Goal: Book appointment/travel/reservation

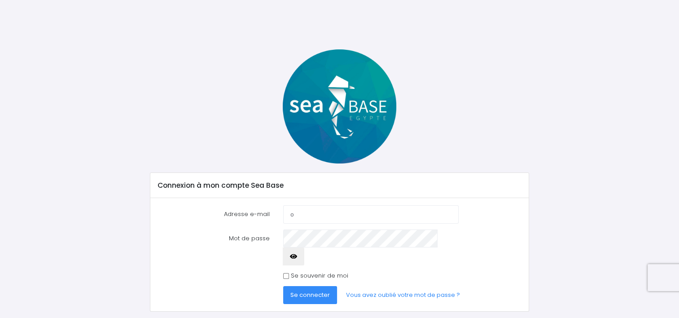
type input "oderf@laposte.net"
click at [283, 286] on button "Se connecter" at bounding box center [310, 295] width 54 height 18
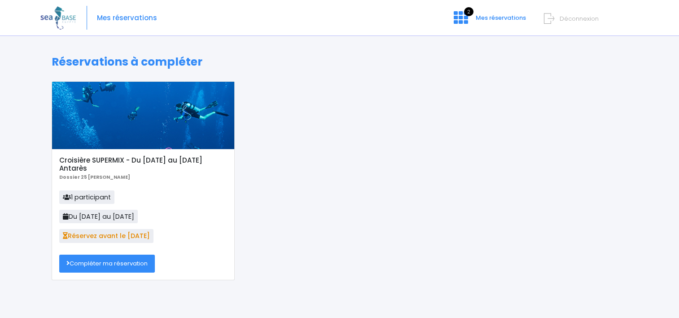
click at [85, 261] on link "Compléter ma réservation" at bounding box center [107, 263] width 96 height 18
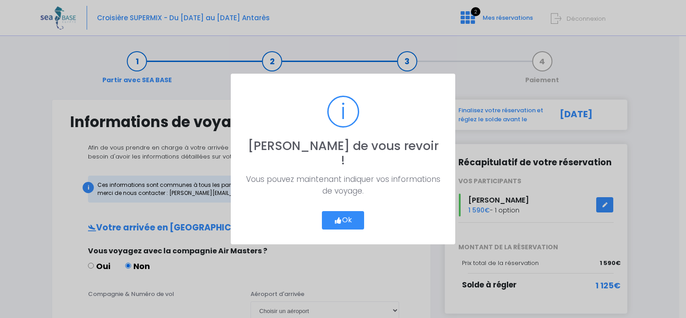
click at [344, 211] on button "Ok" at bounding box center [343, 220] width 42 height 19
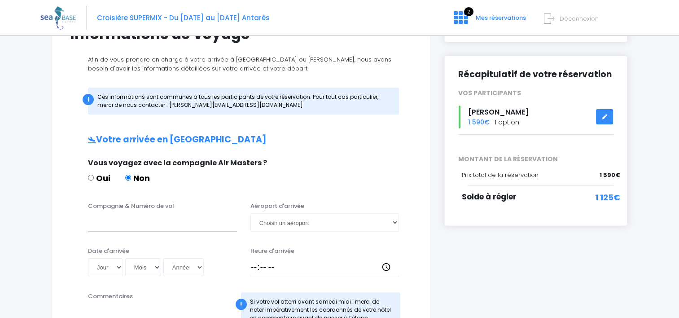
scroll to position [90, 0]
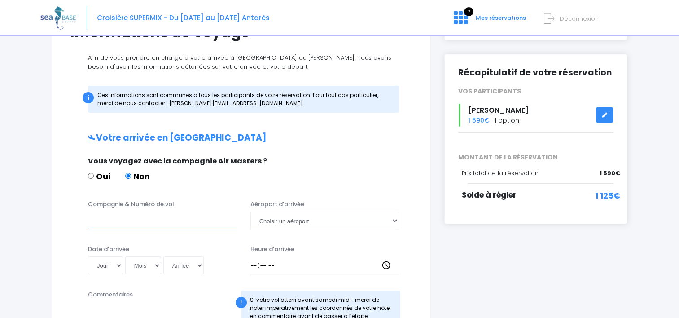
click at [122, 219] on input "Compagnie & Numéro de vol" at bounding box center [162, 220] width 149 height 18
drag, startPoint x: 124, startPoint y: 222, endPoint x: 81, endPoint y: 219, distance: 43.2
click at [81, 219] on div "Compagnie & Numéro de vol easyJet" at bounding box center [162, 215] width 162 height 30
paste input "E"
type input "easyJet"
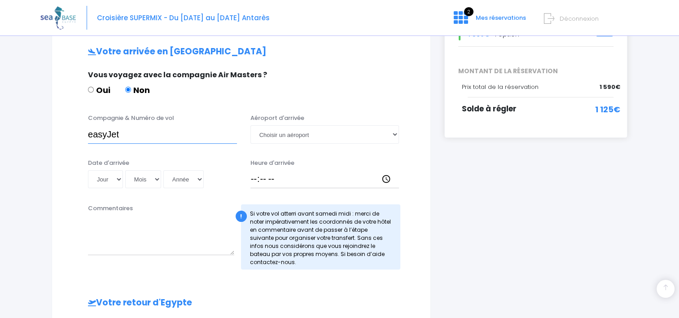
scroll to position [180, 0]
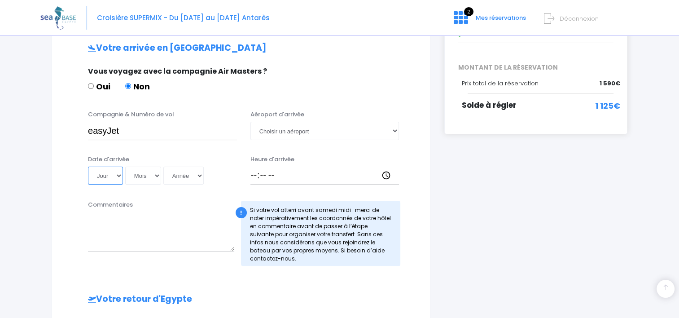
click at [118, 175] on select "Jour 01 02 03 04 05 06 07 08 09 10 11 12 13 14 15 16 17 18 19 20 21 22 23 24 25…" at bounding box center [105, 176] width 35 height 18
select select "18"
click at [88, 167] on select "Jour 01 02 03 04 05 06 07 08 09 10 11 12 13 14 15 16 17 18 19 20 21 22 23 24 25…" at bounding box center [105, 176] width 35 height 18
click at [136, 180] on select "Mois 01 02 03 04 05 06 07 08 09 10 11 12" at bounding box center [143, 176] width 36 height 18
select select "10"
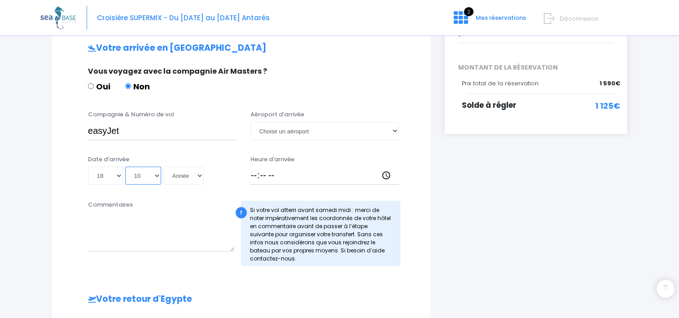
click at [125, 167] on select "Mois 01 02 03 04 05 06 07 08 09 10 11 12" at bounding box center [143, 176] width 36 height 18
click at [174, 181] on select "Année 2045 2044 2043 2042 2041 2040 2039 2038 2037 2036 2035 2034 2033 2032 203…" at bounding box center [183, 176] width 40 height 18
select select "2025"
click at [163, 167] on select "Année 2045 2044 2043 2042 2041 2040 2039 2038 2037 2036 2035 2034 2033 2032 203…" at bounding box center [183, 176] width 40 height 18
type input "2025-10-18"
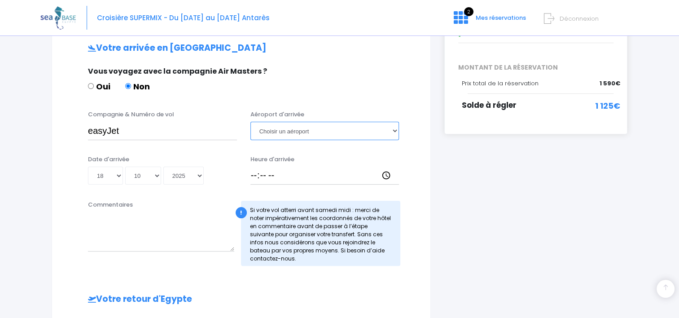
click at [272, 130] on select "Choisir un aéroport Hurghada Marsa Alam" at bounding box center [324, 131] width 149 height 18
click at [298, 128] on select "Choisir un aéroport Hurghada Marsa Alam" at bounding box center [324, 131] width 149 height 18
select select "Hurghada"
click at [250, 122] on select "Choisir un aéroport Hurghada Marsa Alam" at bounding box center [324, 131] width 149 height 18
click at [261, 174] on input "Heure d'arrivée" at bounding box center [324, 176] width 149 height 18
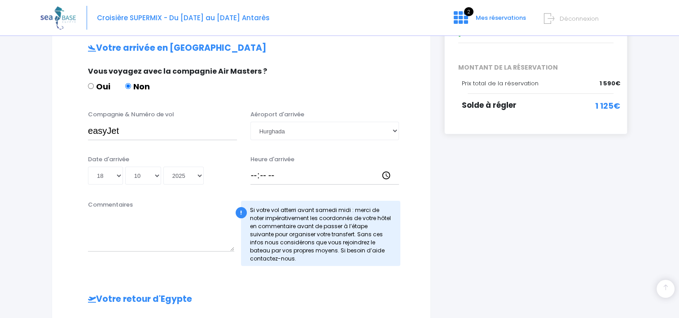
click at [249, 174] on div "Heure d'arrivée" at bounding box center [325, 170] width 162 height 30
click at [251, 176] on input "Heure d'arrivée" at bounding box center [324, 176] width 149 height 18
type input "17:15"
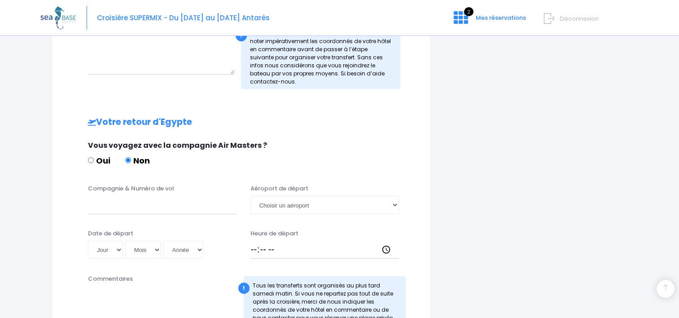
scroll to position [359, 0]
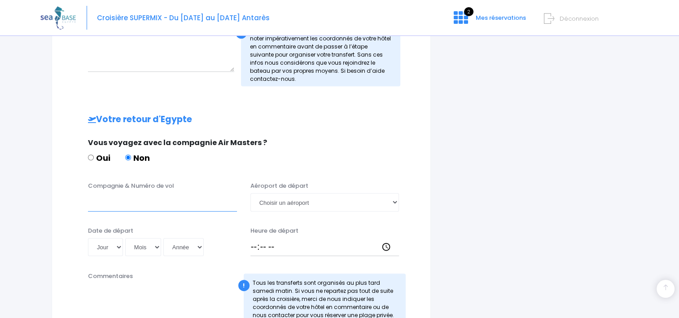
click at [107, 205] on input "Compagnie & Numéro de vol" at bounding box center [162, 202] width 149 height 18
paste input "easyJet E"
type input "easyJet"
click at [118, 250] on select "Jour 01 02 03 04 05 06 07 08 09 10 11 12 13 14 15 16 17 18 19 20 21 22 23 24 25…" at bounding box center [105, 247] width 35 height 18
select select "25"
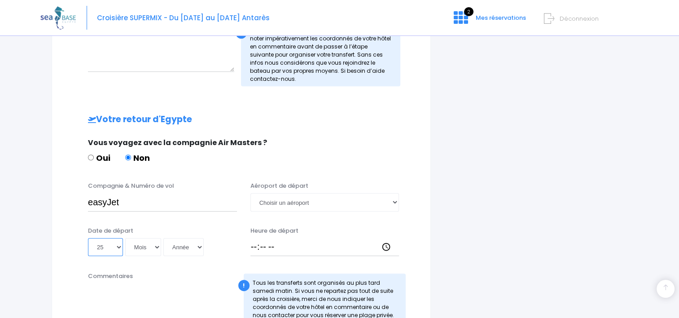
click at [88, 238] on select "Jour 01 02 03 04 05 06 07 08 09 10 11 12 13 14 15 16 17 18 19 20 21 22 23 24 25…" at bounding box center [105, 247] width 35 height 18
click at [138, 248] on select "Mois 01 02 03 04 05 06 07 08 09 10 11 12" at bounding box center [143, 247] width 36 height 18
select select "10"
click at [125, 238] on select "Mois 01 02 03 04 05 06 07 08 09 10 11 12" at bounding box center [143, 247] width 36 height 18
click at [171, 247] on select "Année 2045 2044 2043 2042 2041 2040 2039 2038 2037 2036 2035 2034 2033 2032 203…" at bounding box center [183, 247] width 40 height 18
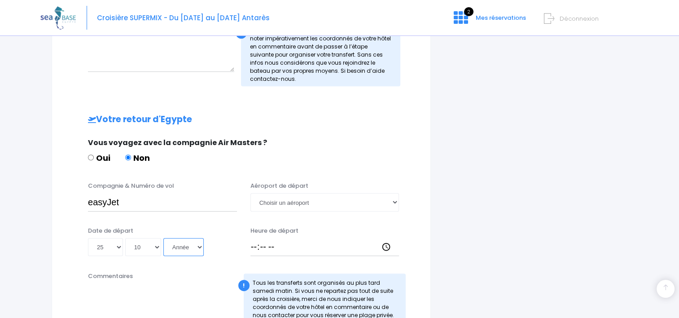
select select "2025"
click at [163, 238] on select "Année 2045 2044 2043 2042 2041 2040 2039 2038 2037 2036 2035 2034 2033 2032 203…" at bounding box center [183, 247] width 40 height 18
type input "2025-10-25"
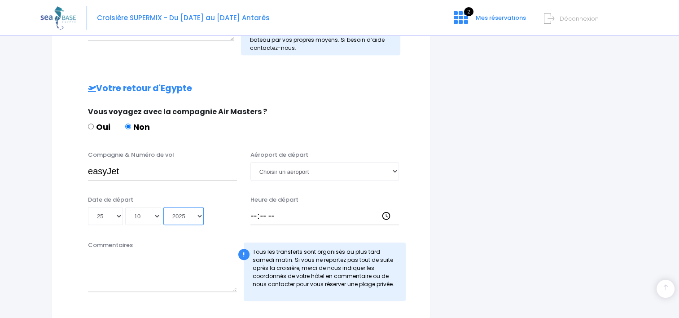
scroll to position [404, 0]
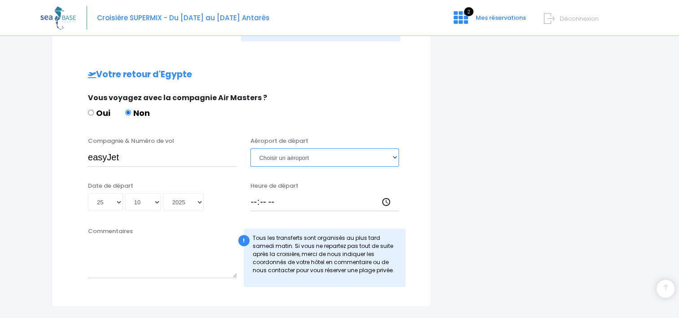
click at [283, 155] on select "Choisir un aéroport Hurghada Marsa Alam" at bounding box center [324, 157] width 149 height 18
select select "Hurghada"
click at [250, 148] on select "Choisir un aéroport Hurghada Marsa Alam" at bounding box center [324, 157] width 149 height 18
click at [255, 200] on input "Heure de départ" at bounding box center [324, 202] width 149 height 18
type input "18:00"
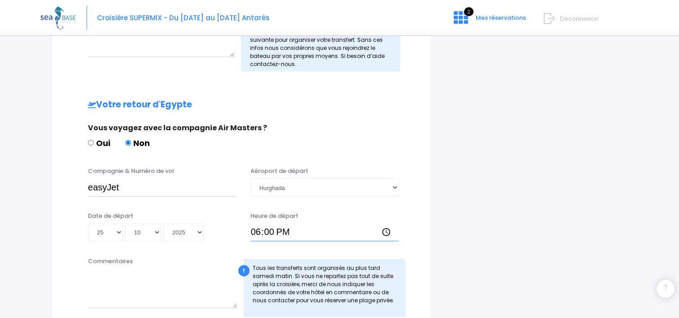
scroll to position [390, 0]
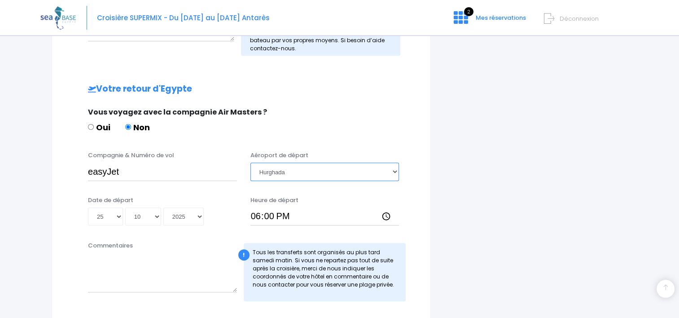
click at [342, 172] on select "Choisir un aéroport Hurghada Marsa Alam" at bounding box center [324, 171] width 149 height 18
click at [293, 171] on select "Choisir un aéroport Hurghada Marsa Alam" at bounding box center [324, 171] width 149 height 18
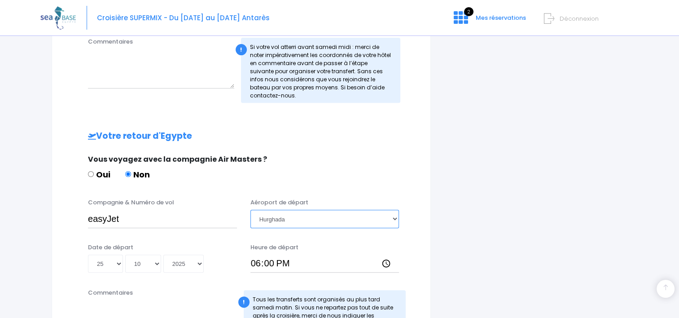
scroll to position [345, 0]
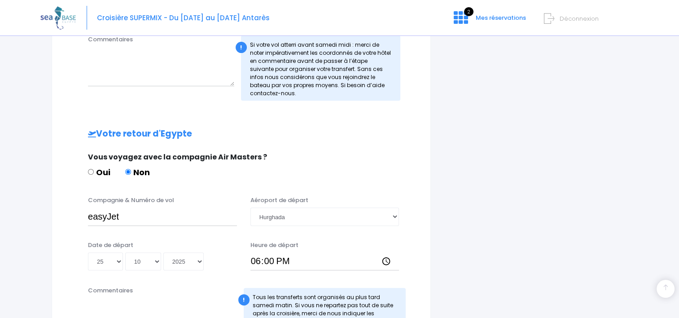
click at [399, 215] on div "Aéroport de départ Choisir un aéroport Hurghada Marsa Alam" at bounding box center [325, 211] width 162 height 30
click at [324, 219] on select "Choisir un aéroport Hurghada Marsa Alam" at bounding box center [324, 216] width 149 height 18
click at [250, 207] on select "Choisir un aéroport Hurghada Marsa Alam" at bounding box center [324, 216] width 149 height 18
click at [313, 218] on select "Choisir un aéroport Hurghada Marsa Alam" at bounding box center [324, 216] width 149 height 18
click at [250, 207] on select "Choisir un aéroport Hurghada Marsa Alam" at bounding box center [324, 216] width 149 height 18
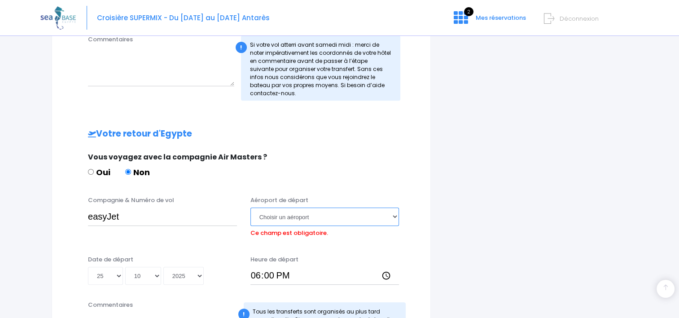
click at [276, 213] on select "Choisir un aéroport Hurghada Marsa Alam" at bounding box center [324, 216] width 149 height 18
click at [278, 217] on select "Choisir un aéroport Hurghada Marsa Alam" at bounding box center [324, 216] width 149 height 18
click at [250, 207] on select "Choisir un aéroport Hurghada Marsa Alam" at bounding box center [324, 216] width 149 height 18
click at [279, 232] on label "Ce champ est obligatoire." at bounding box center [289, 232] width 78 height 12
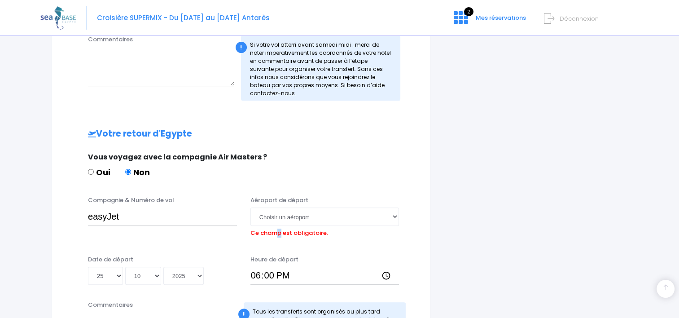
click at [279, 232] on label "Ce champ est obligatoire." at bounding box center [289, 232] width 78 height 12
click at [279, 225] on select "Choisir un aéroport Hurghada Marsa Alam" at bounding box center [324, 216] width 149 height 18
click at [279, 232] on label "Ce champ est obligatoire." at bounding box center [289, 232] width 78 height 12
click at [279, 225] on select "Choisir un aéroport Hurghada Marsa Alam" at bounding box center [324, 216] width 149 height 18
click at [326, 211] on select "Choisir un aéroport Hurghada Marsa Alam" at bounding box center [324, 216] width 149 height 18
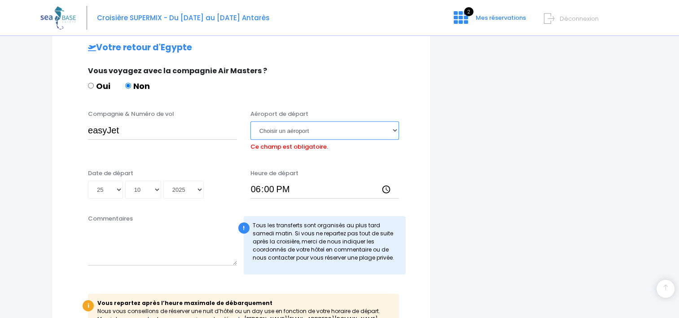
scroll to position [434, 0]
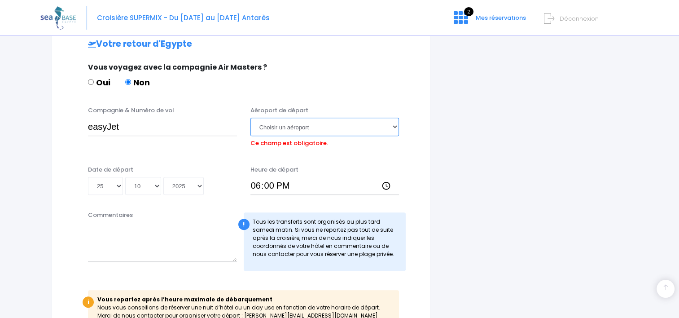
click at [298, 124] on select "Choisir un aéroport Hurghada Marsa Alam" at bounding box center [324, 127] width 149 height 18
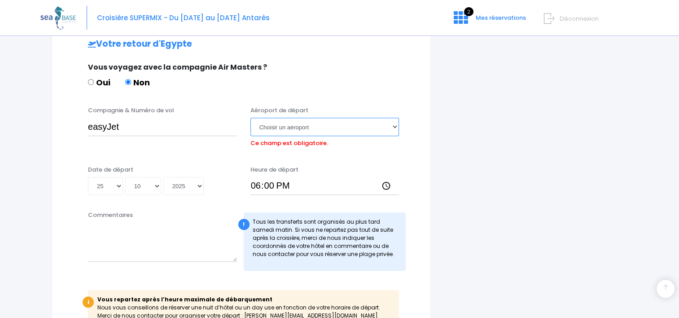
select select "Hurghada"
click at [250, 118] on select "Choisir un aéroport Hurghada Marsa Alam" at bounding box center [324, 127] width 149 height 18
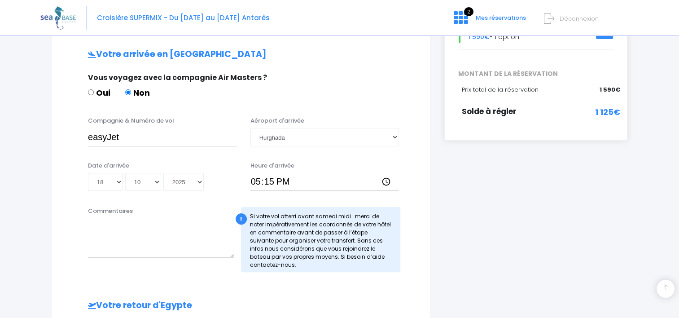
scroll to position [165, 0]
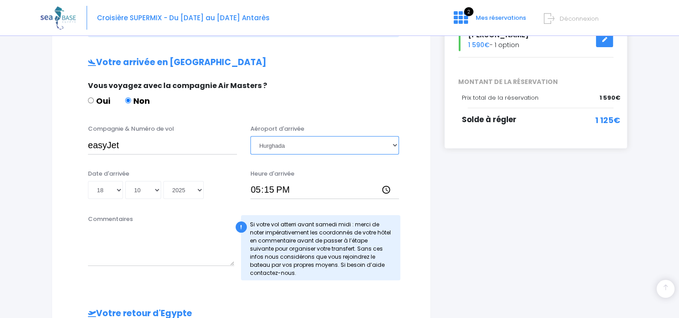
click at [310, 146] on select "Choisir un aéroport Hurghada Marsa Alam" at bounding box center [324, 145] width 149 height 18
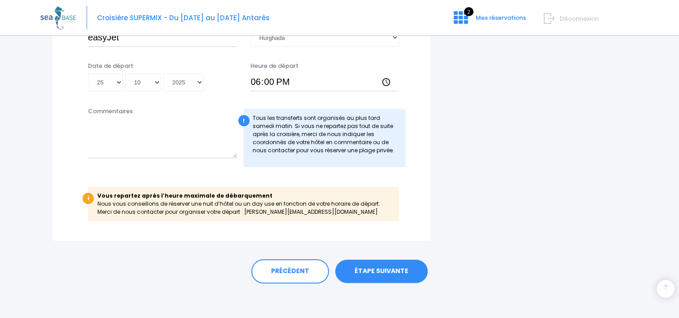
scroll to position [524, 0]
click at [386, 269] on link "ÉTAPE SUIVANTE" at bounding box center [381, 270] width 92 height 23
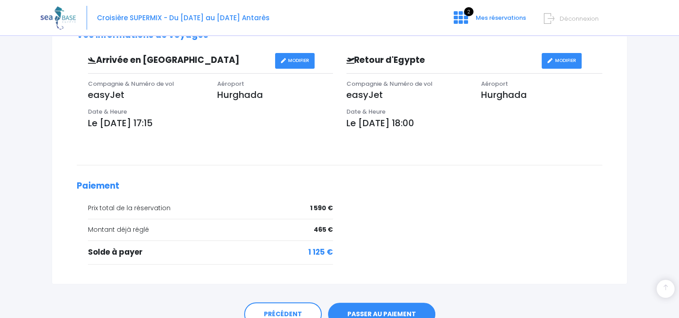
scroll to position [312, 0]
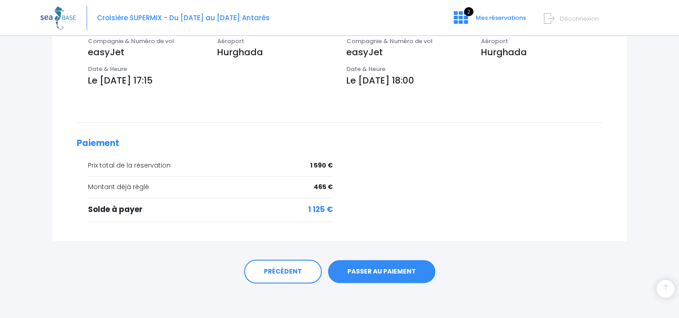
click at [368, 273] on link "PASSER AU PAIEMENT" at bounding box center [381, 271] width 107 height 23
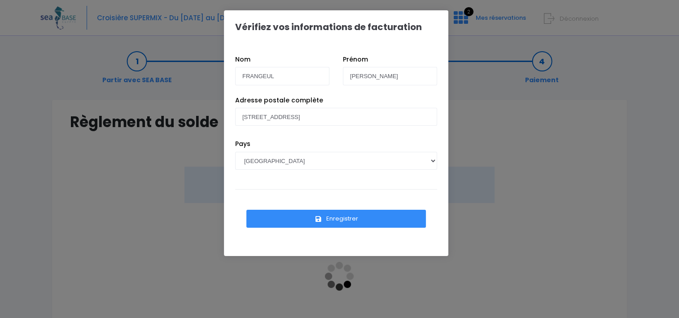
click at [313, 217] on button "Enregistrer" at bounding box center [336, 219] width 180 height 18
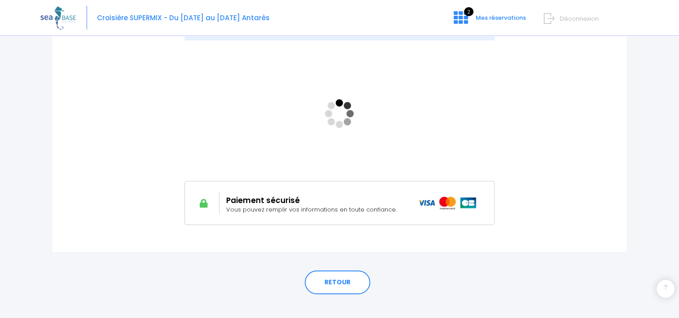
scroll to position [174, 0]
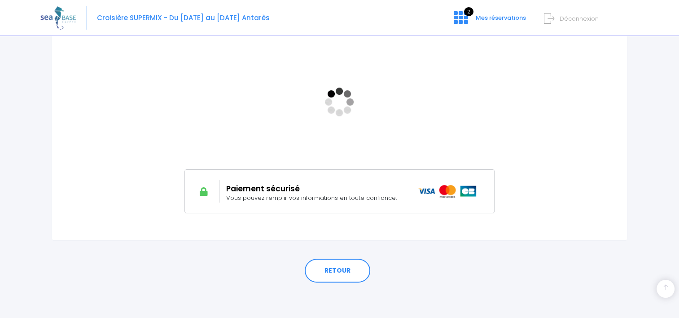
click at [598, 144] on div "MONTANT À RÉGLER 1 125 €" at bounding box center [339, 109] width 539 height 234
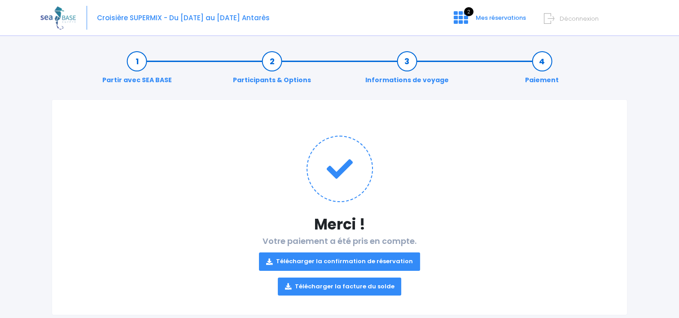
click at [360, 260] on link "Télécharger la confirmation de réservation" at bounding box center [339, 261] width 161 height 18
